Goal: Communication & Community: Share content

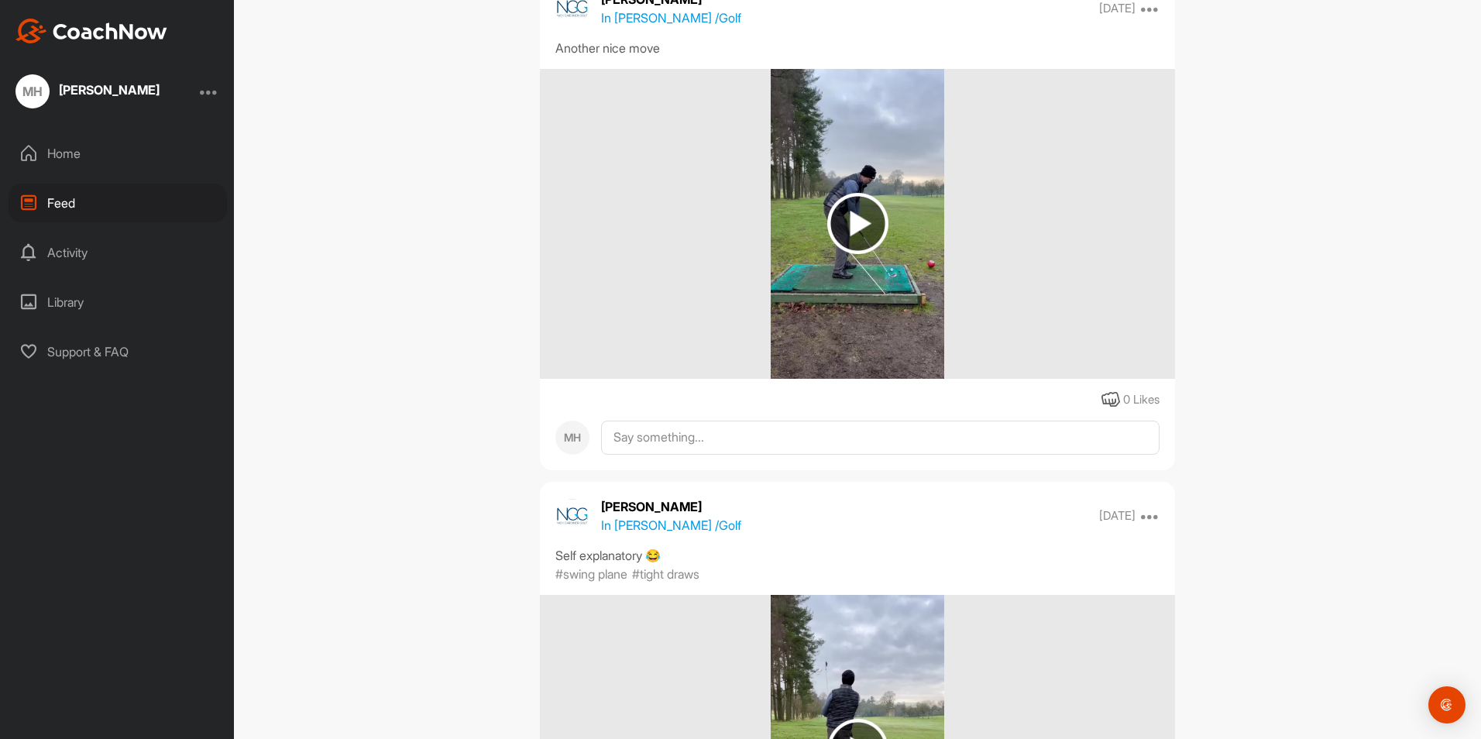
scroll to position [20005, 0]
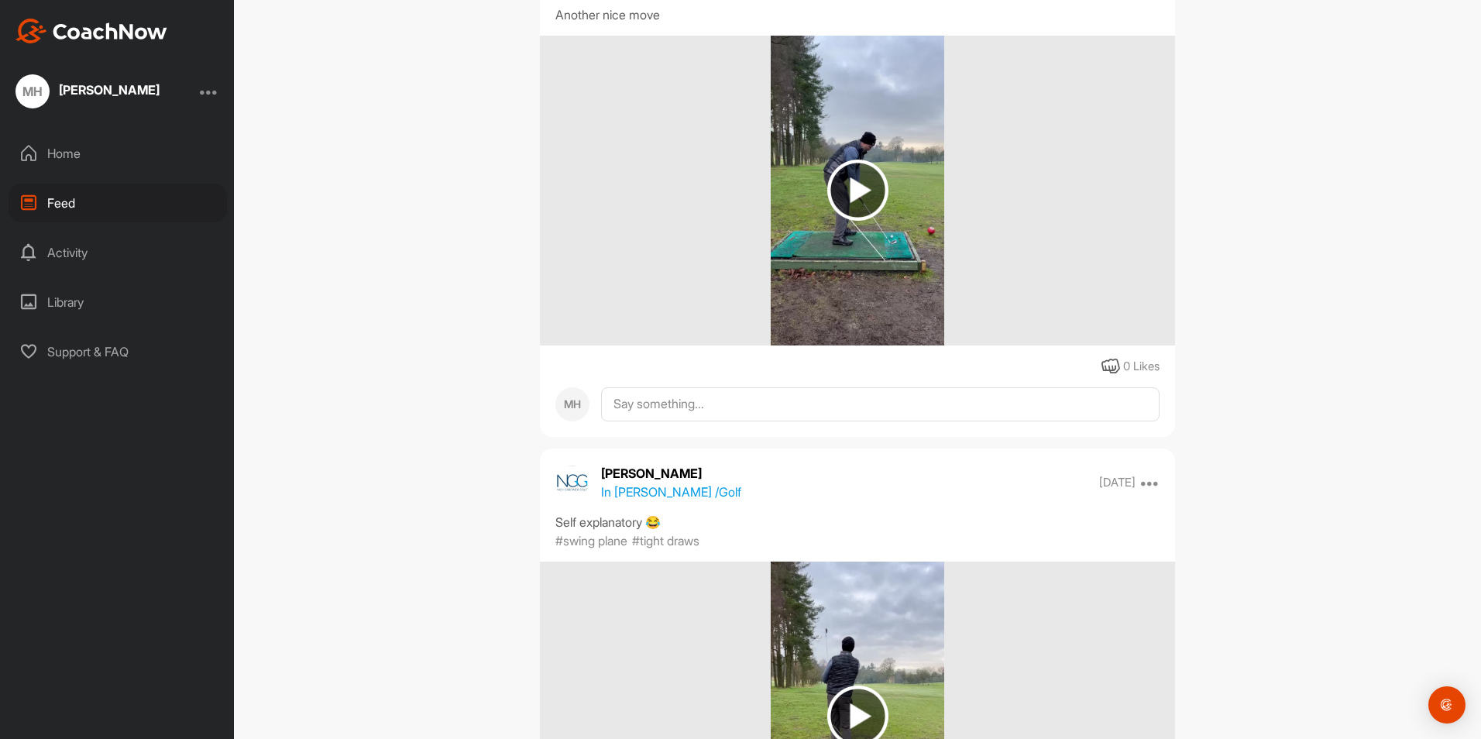
click at [845, 221] on img at bounding box center [858, 190] width 61 height 61
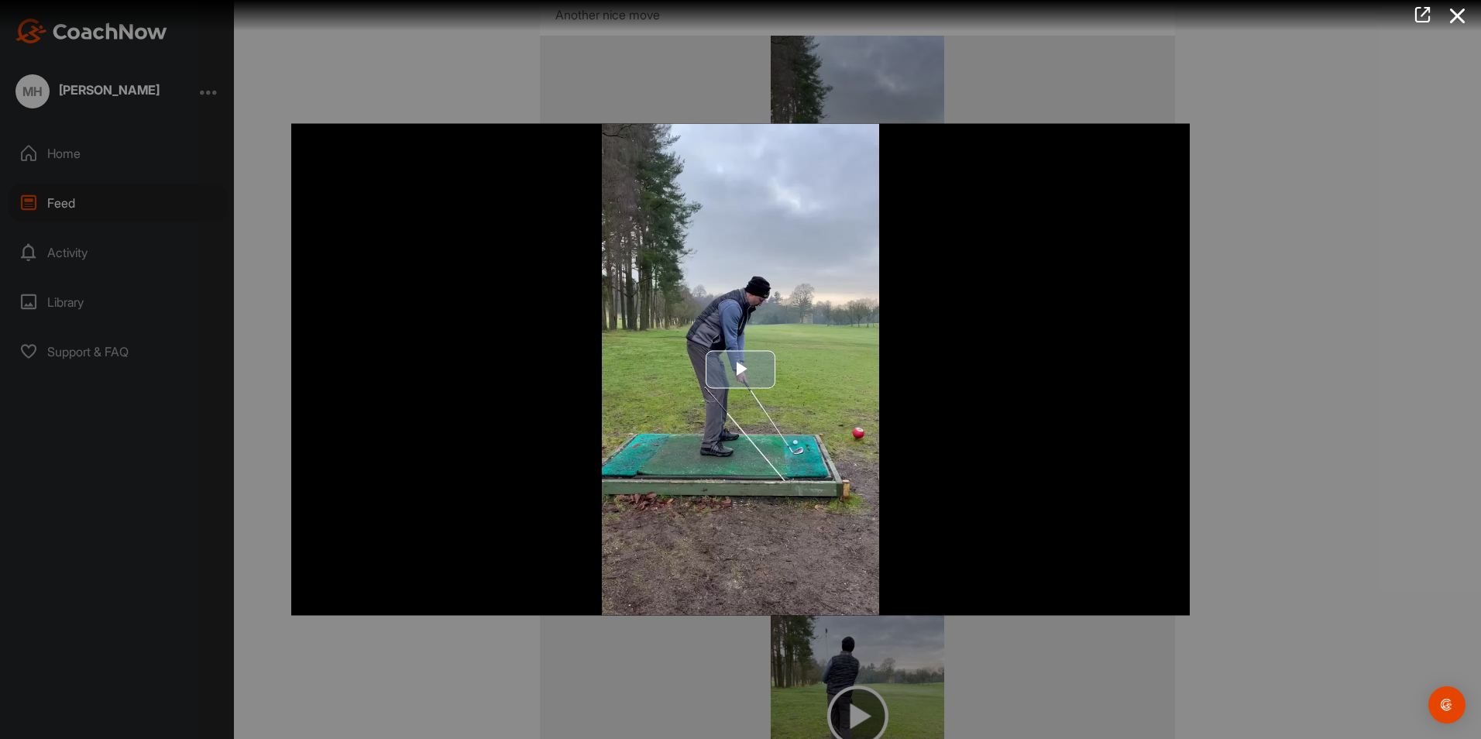
click at [741, 370] on span "Video Player" at bounding box center [741, 370] width 0 height 0
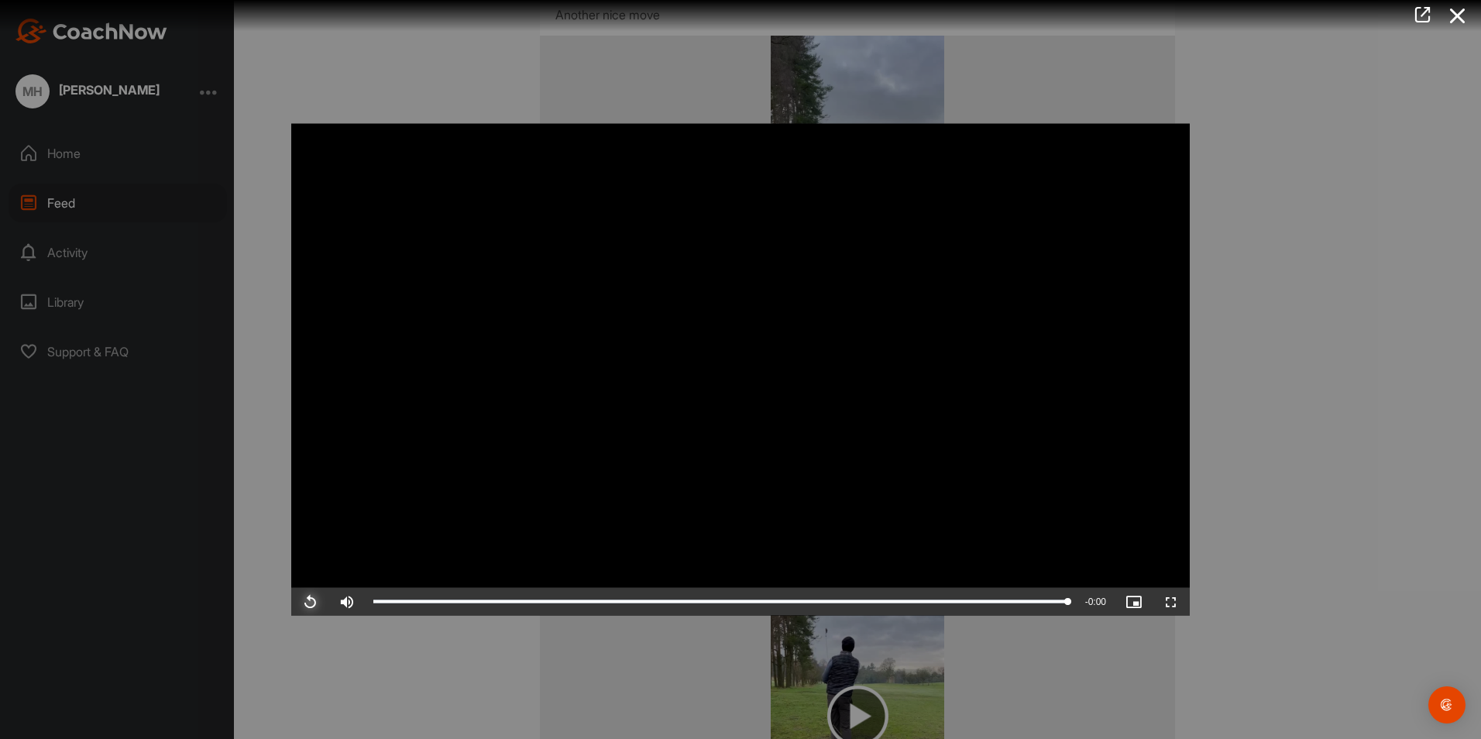
click at [312, 602] on span "Video Player" at bounding box center [309, 602] width 37 height 0
click at [1453, 19] on icon at bounding box center [1458, 16] width 36 height 29
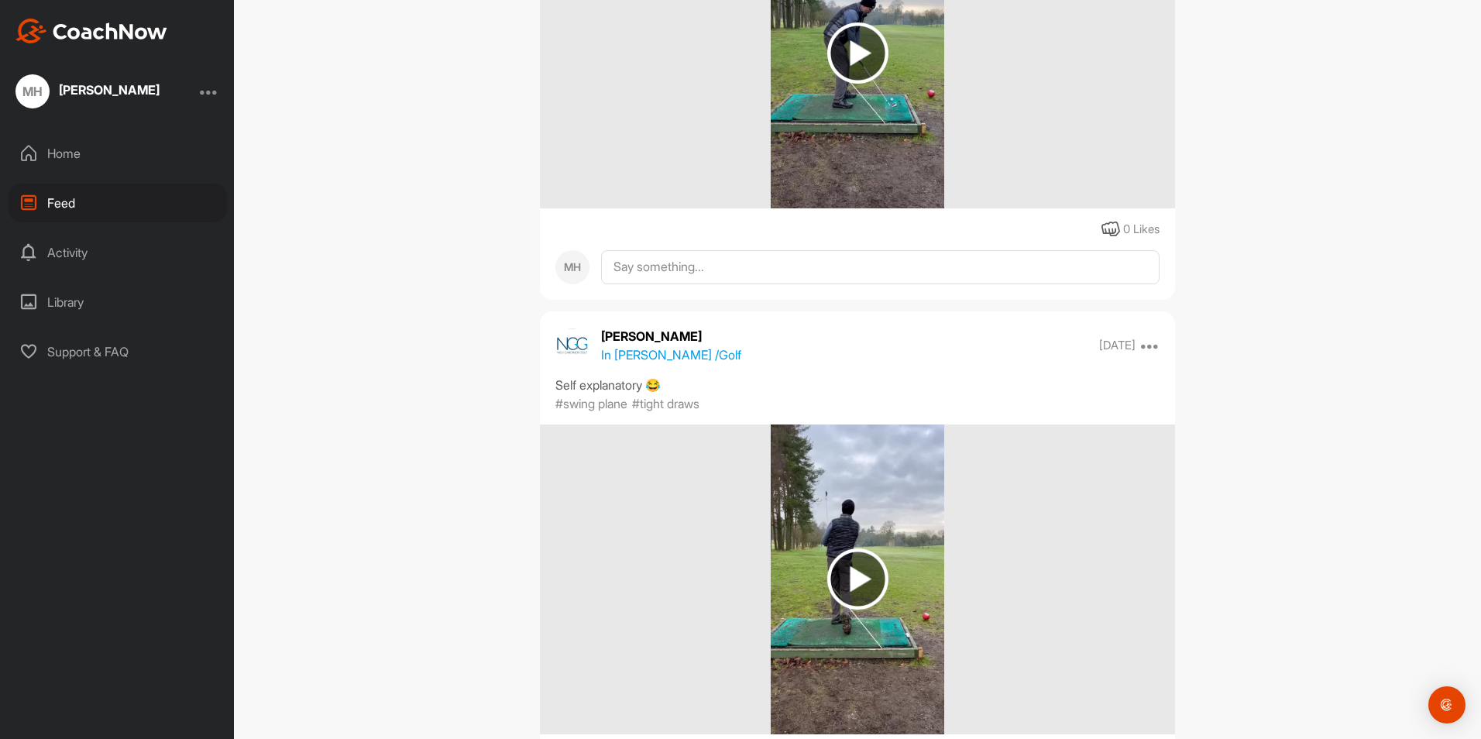
scroll to position [20418, 0]
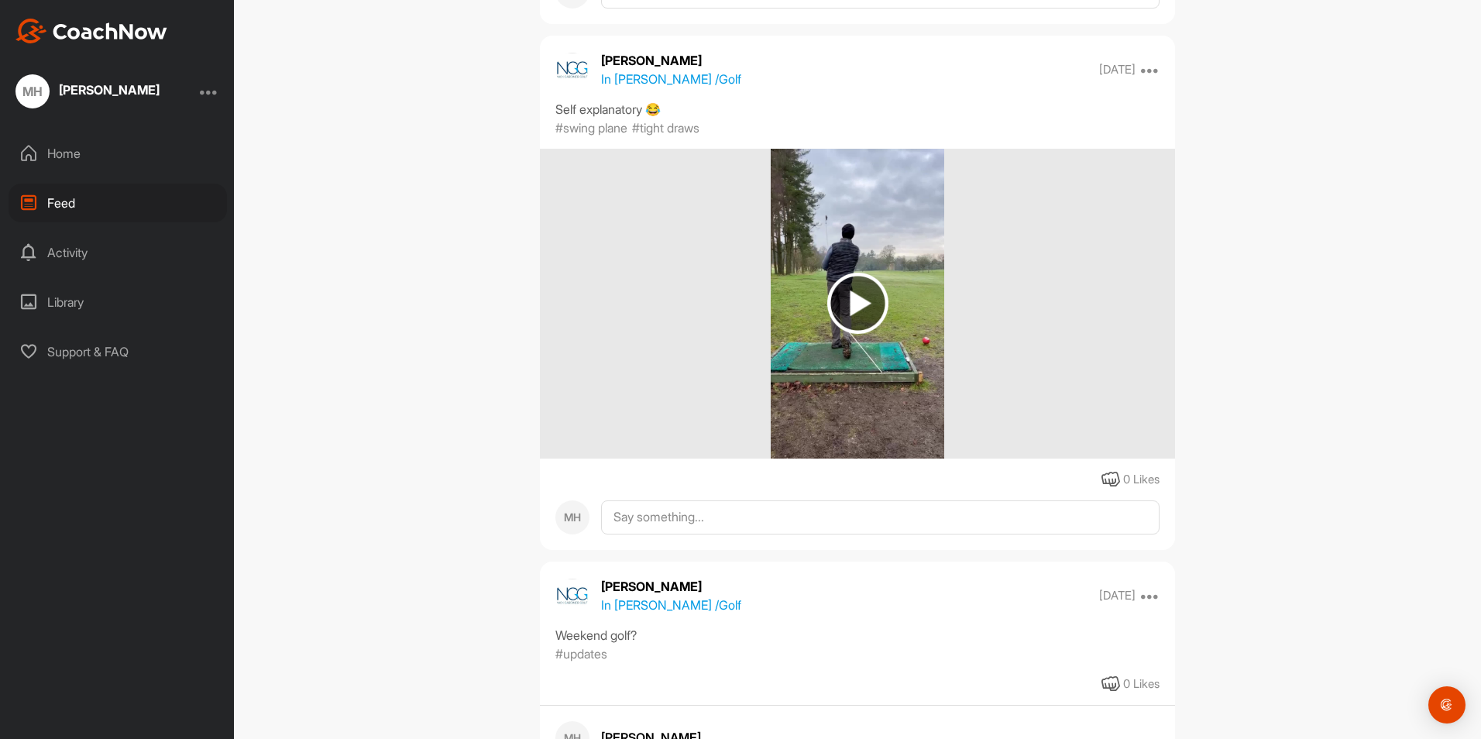
click at [855, 334] on img at bounding box center [858, 303] width 61 height 61
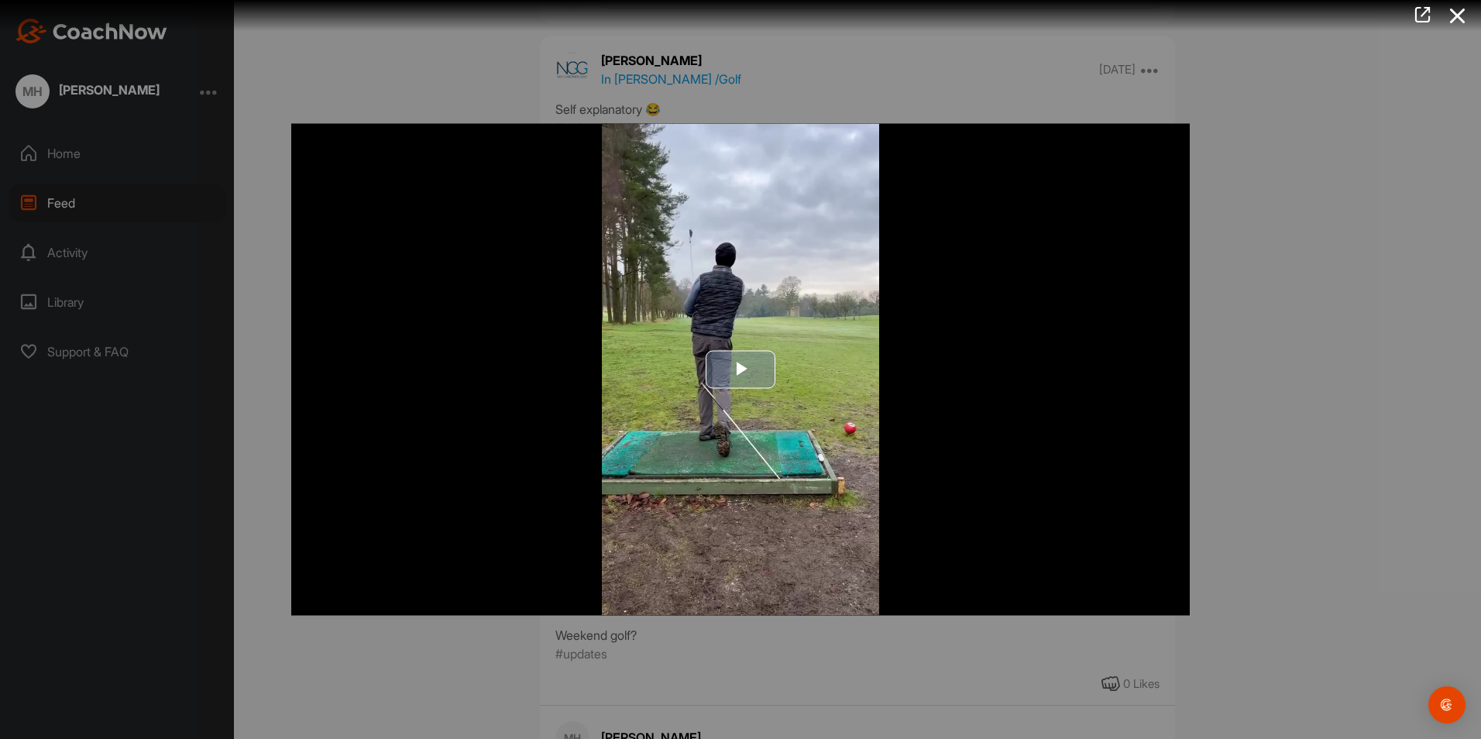
click at [741, 370] on span "Video Player" at bounding box center [741, 370] width 0 height 0
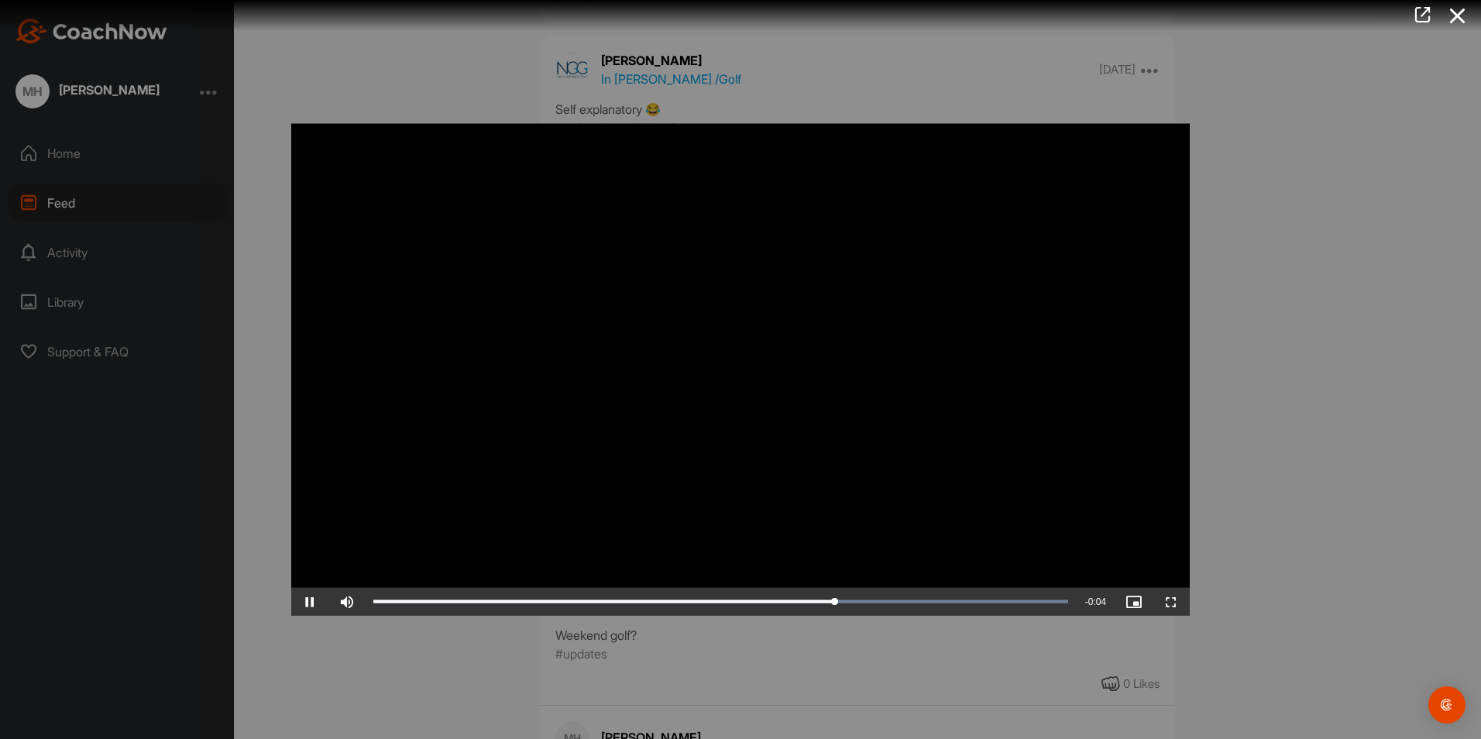
click at [1461, 17] on icon at bounding box center [1458, 16] width 36 height 29
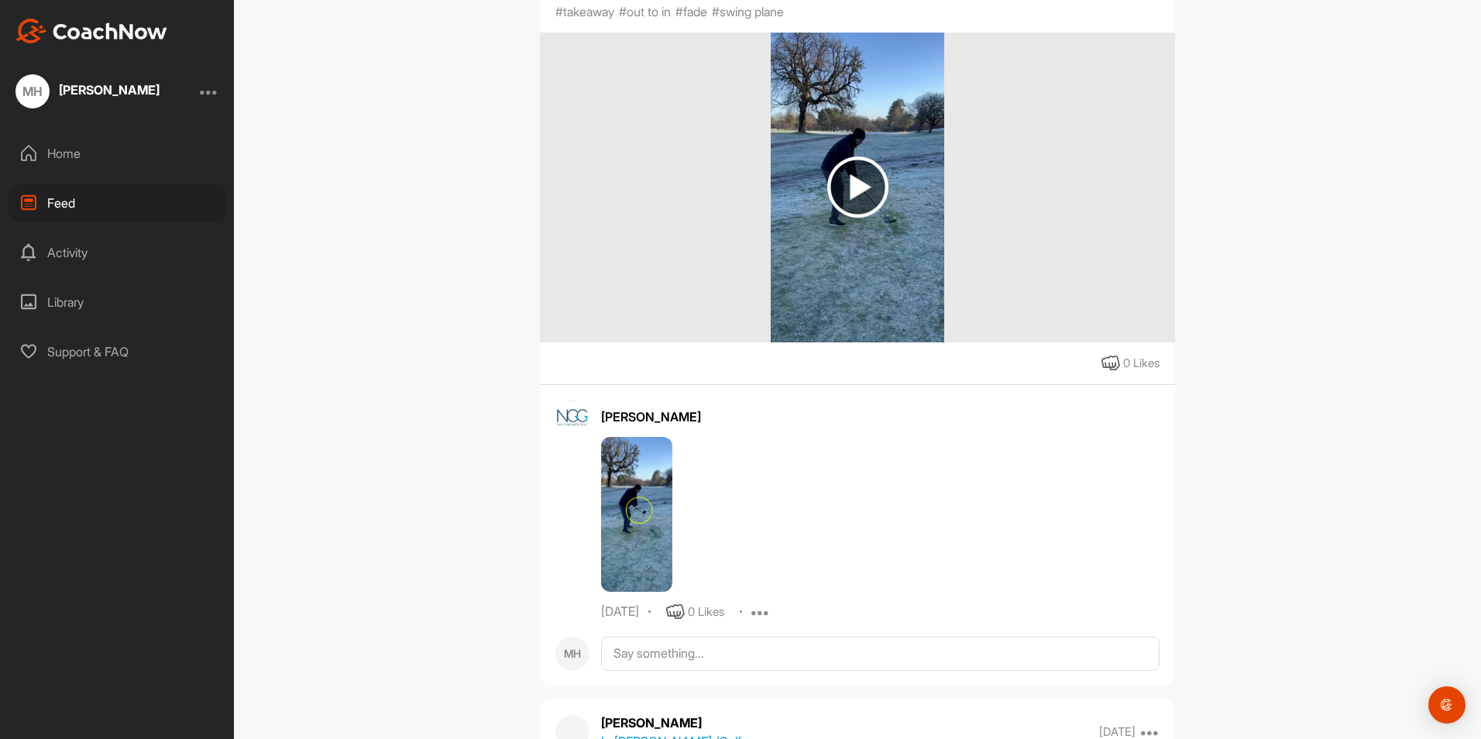
scroll to position [21864, 0]
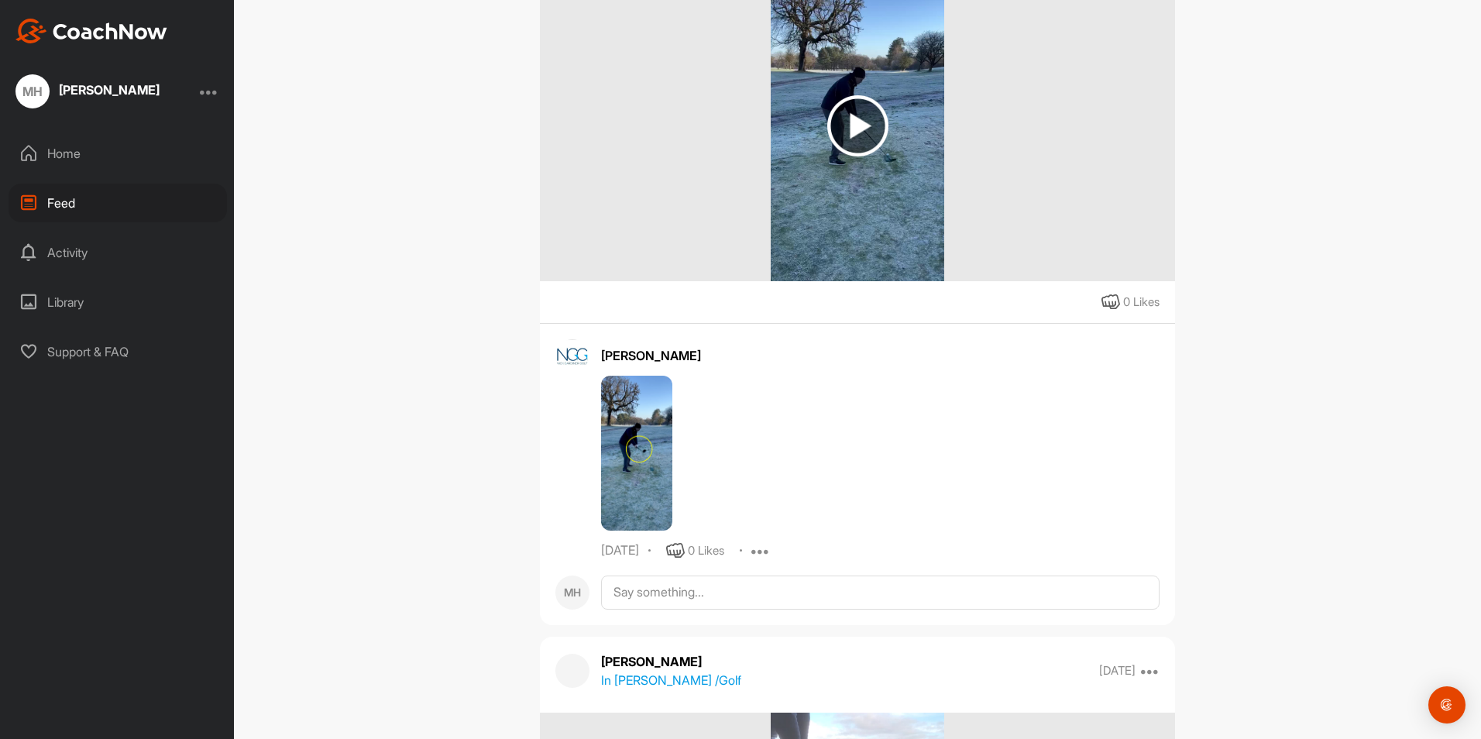
click at [852, 157] on img at bounding box center [858, 125] width 61 height 61
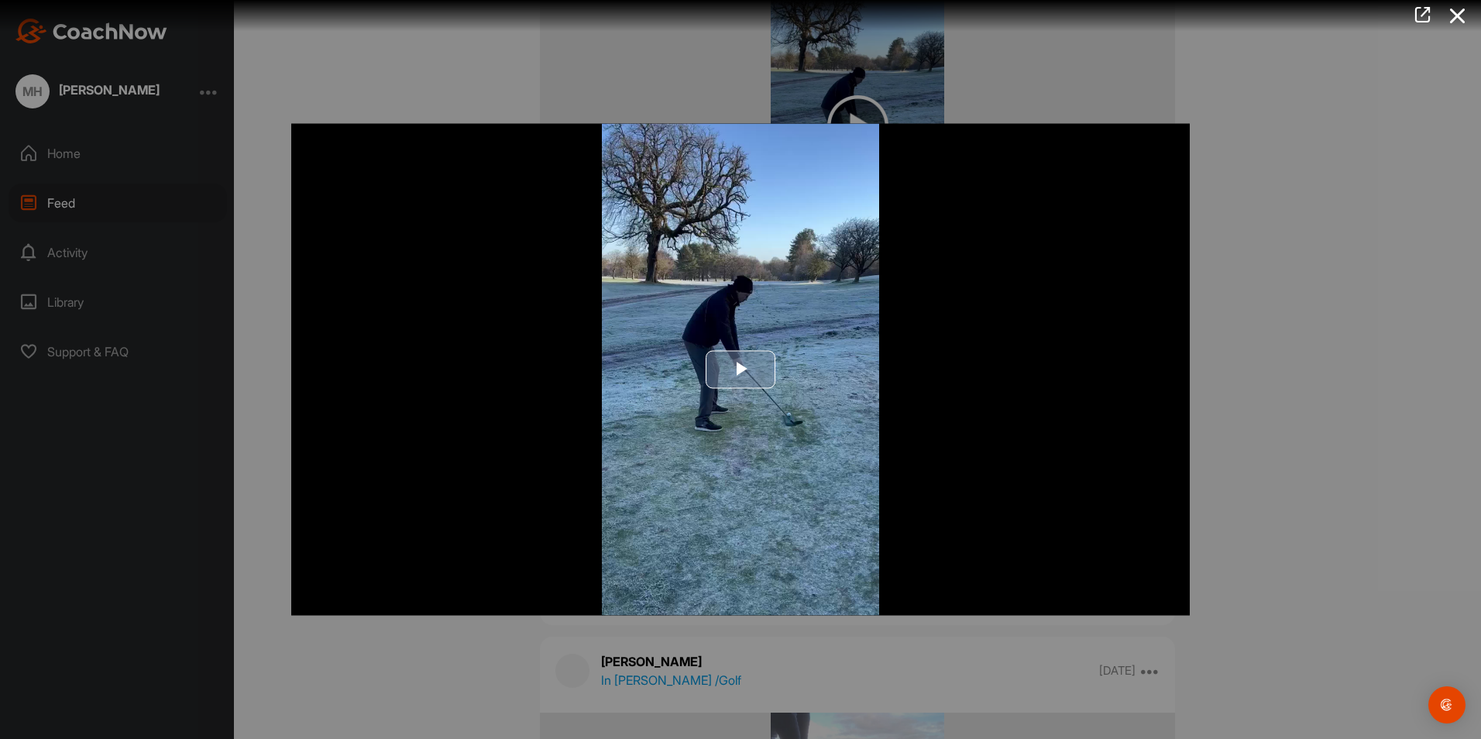
click at [741, 370] on span "Video Player" at bounding box center [741, 370] width 0 height 0
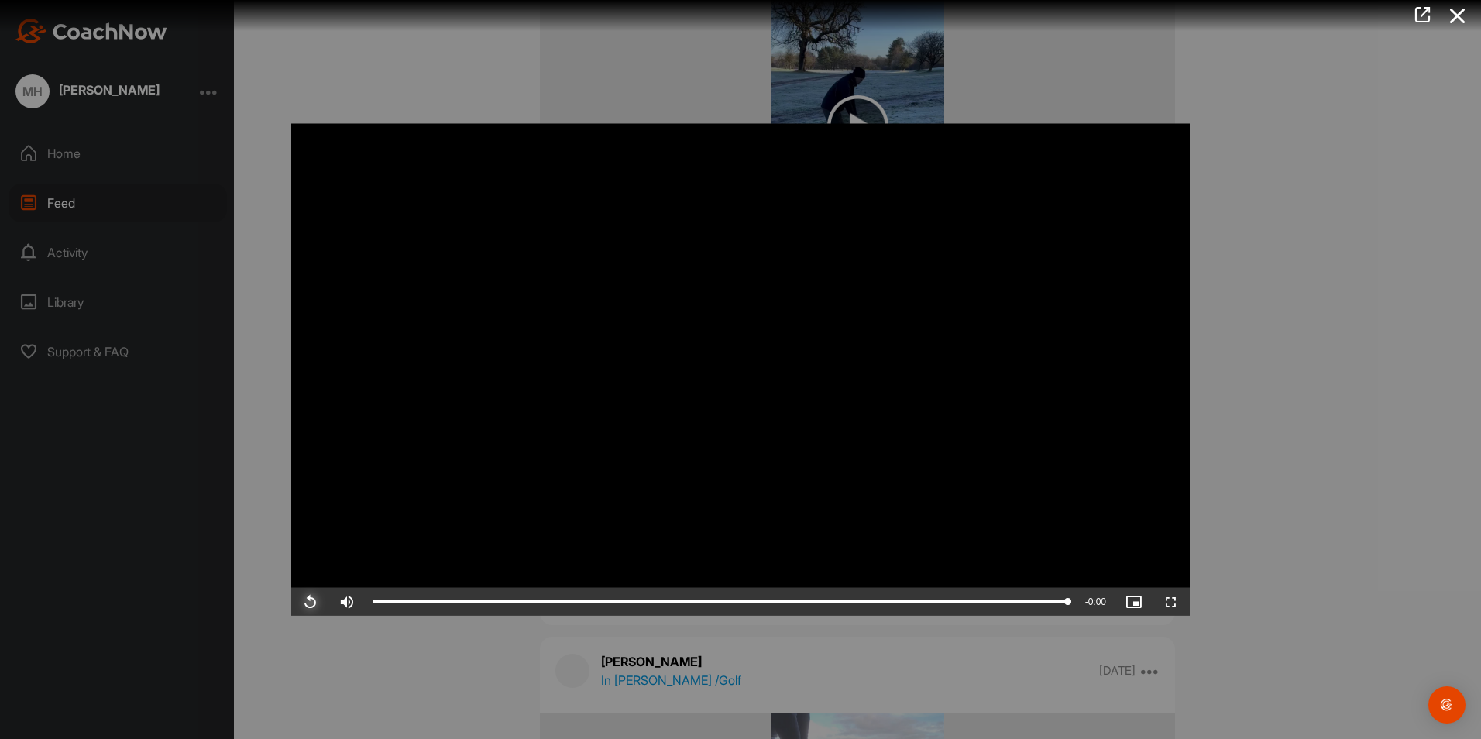
click at [309, 602] on span "Video Player" at bounding box center [309, 602] width 37 height 0
click at [1457, 12] on icon at bounding box center [1458, 16] width 36 height 29
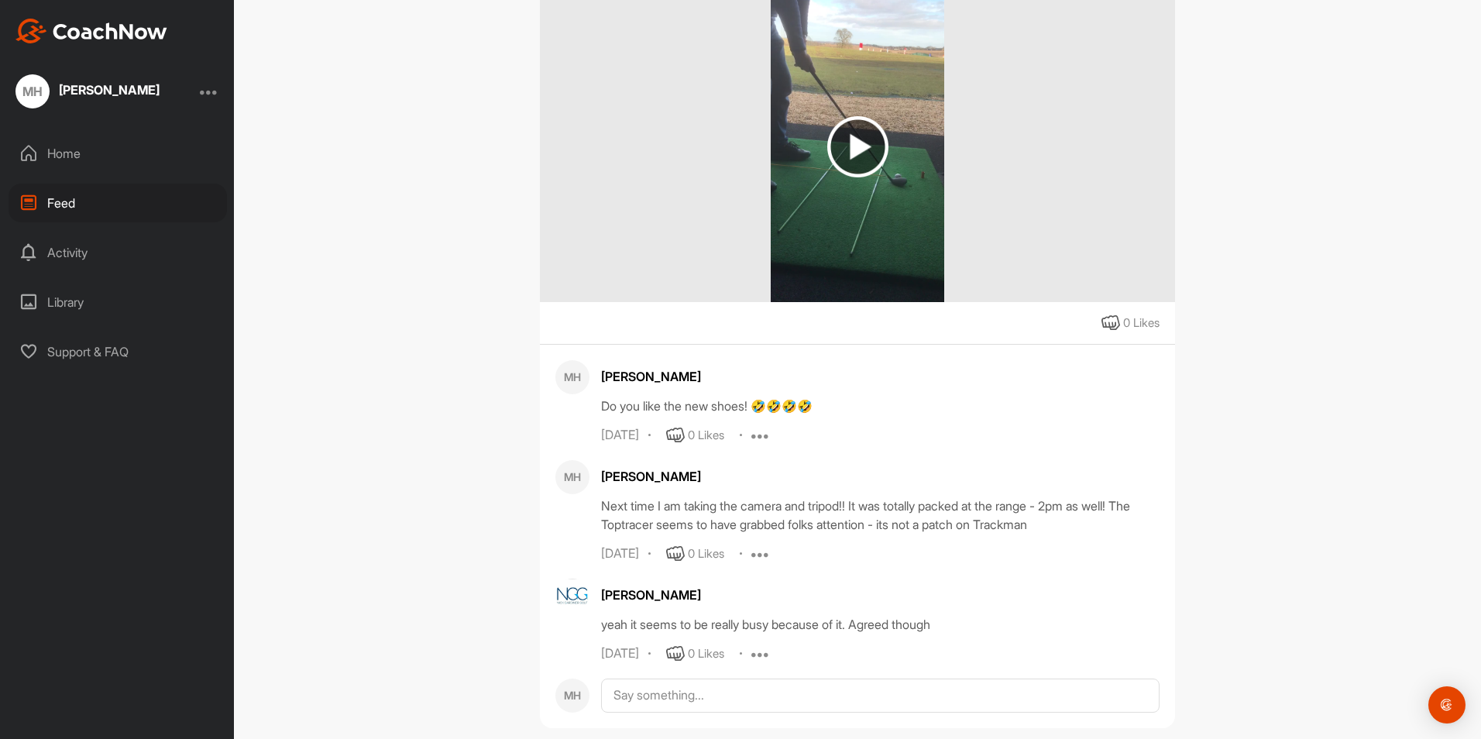
scroll to position [22587, 0]
click at [841, 175] on img at bounding box center [858, 144] width 61 height 61
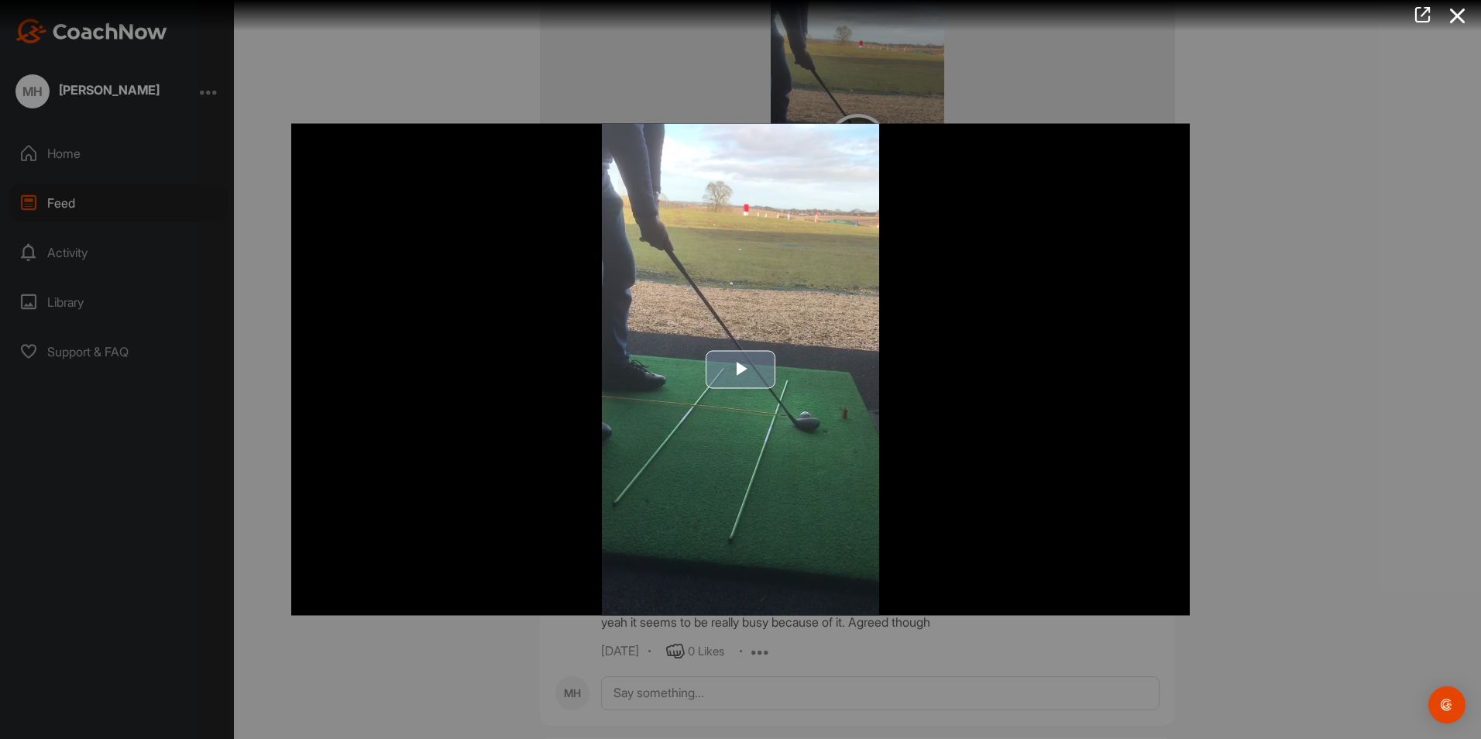
click at [741, 370] on span "Video Player" at bounding box center [741, 370] width 0 height 0
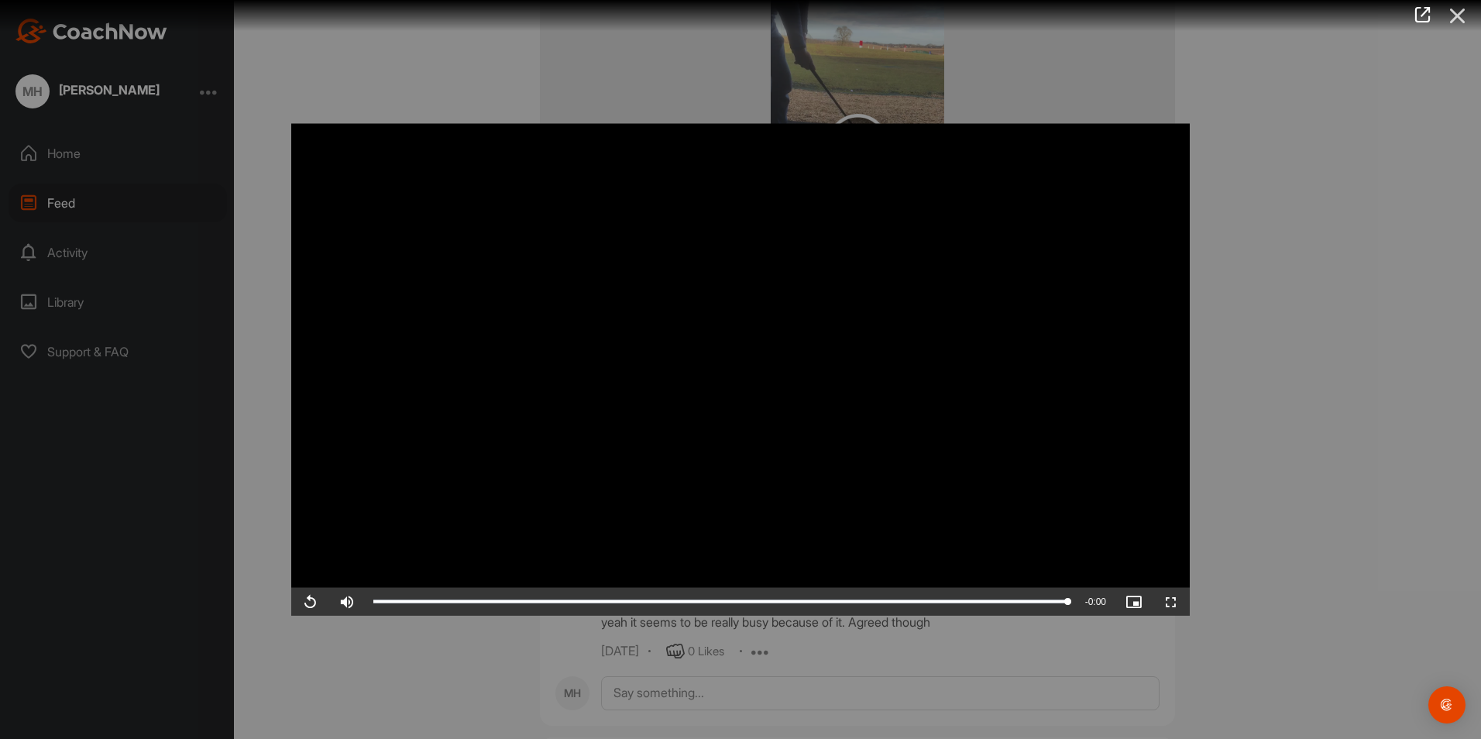
click at [1460, 19] on icon at bounding box center [1458, 16] width 36 height 29
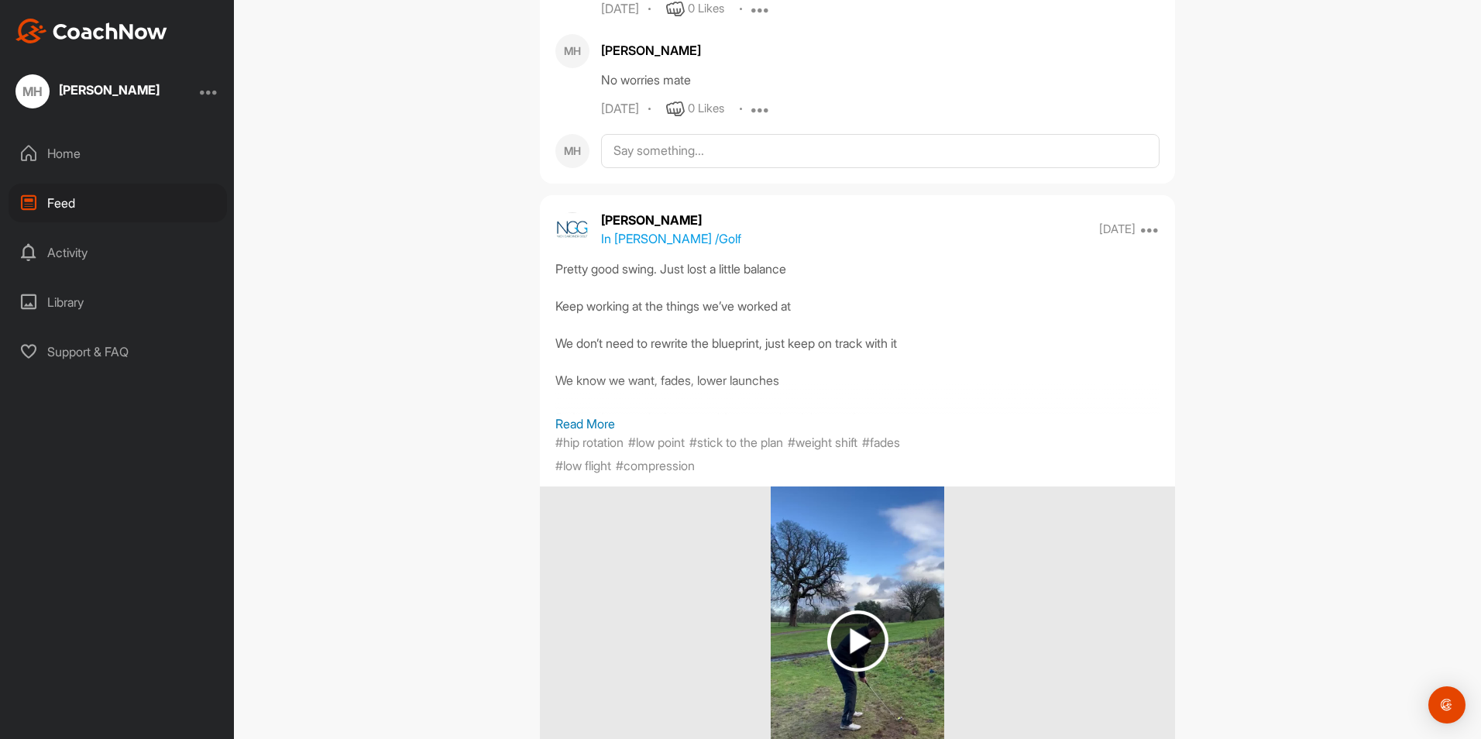
scroll to position [26203, 0]
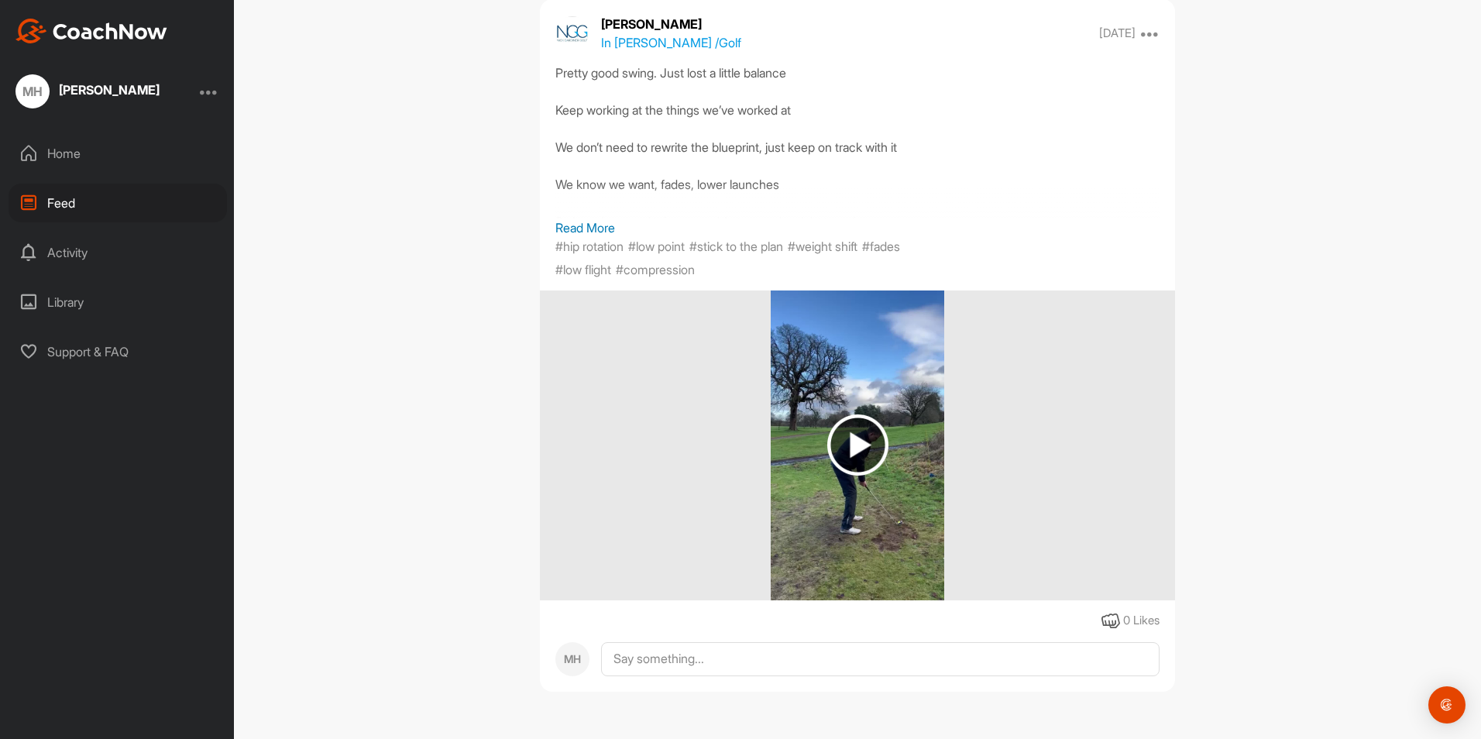
click at [859, 476] on img at bounding box center [858, 445] width 61 height 61
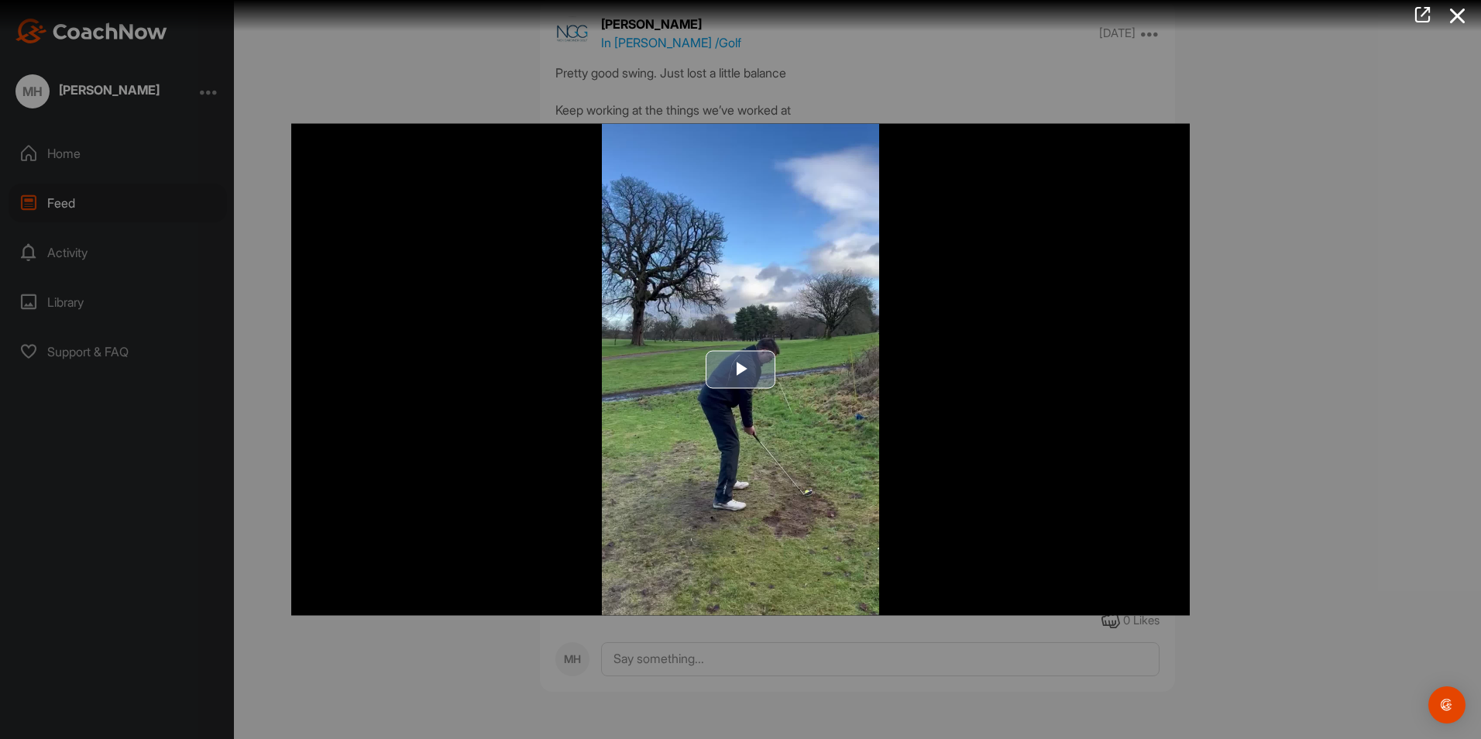
click at [741, 370] on span "Video Player" at bounding box center [741, 370] width 0 height 0
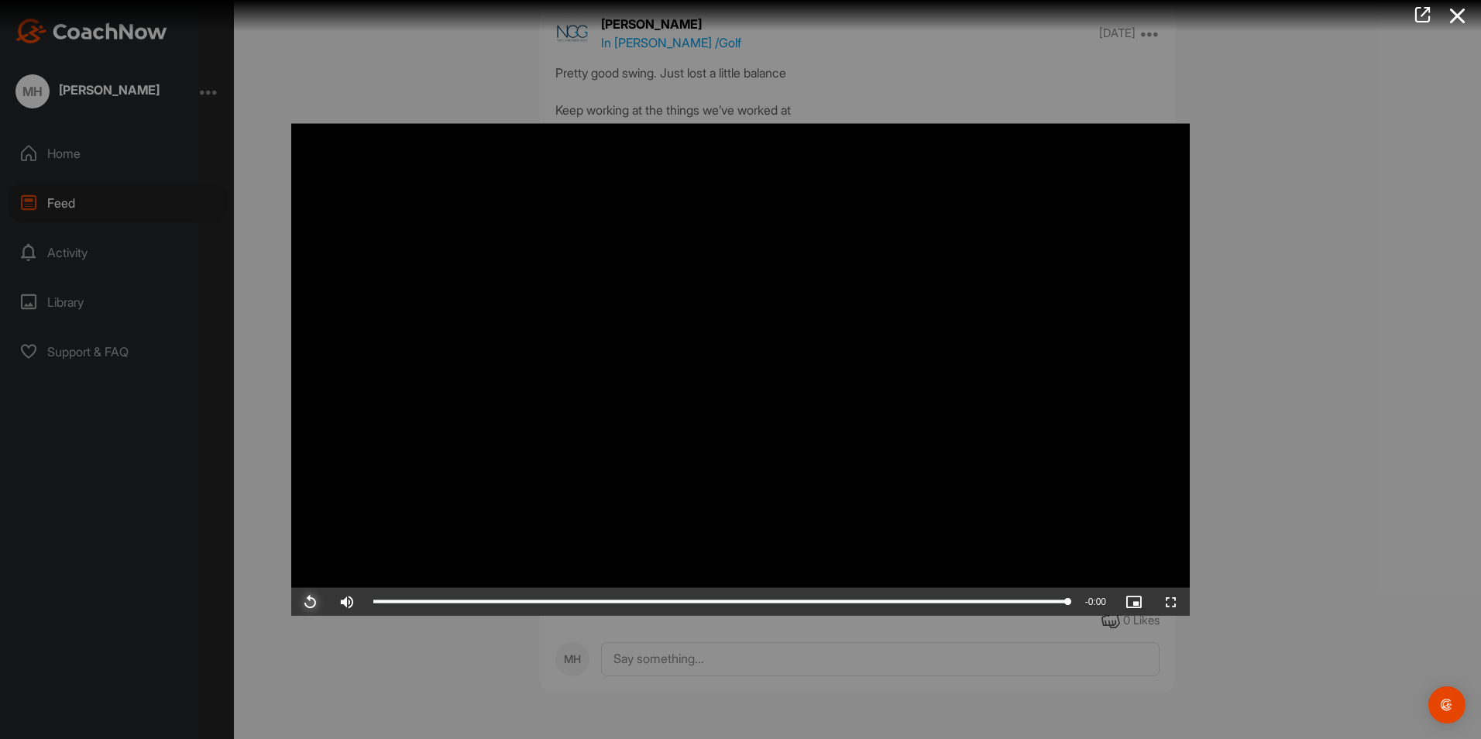
click at [315, 602] on span "Video Player" at bounding box center [309, 602] width 37 height 0
click at [1451, 10] on icon at bounding box center [1458, 16] width 36 height 29
